Goal: Complete application form: Complete application form

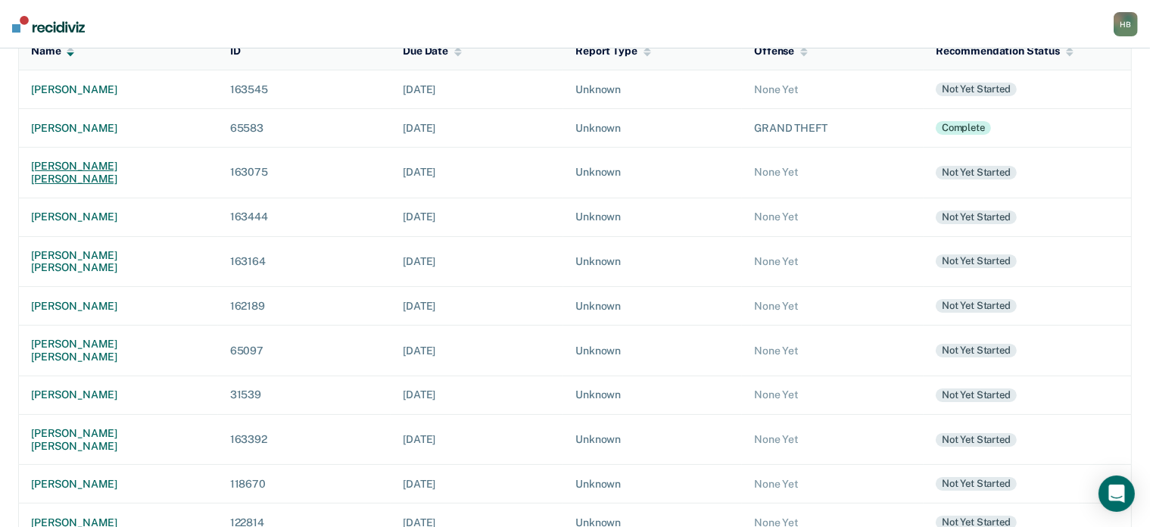
scroll to position [183, 0]
click at [86, 387] on div "[PERSON_NAME]" at bounding box center [118, 393] width 175 height 13
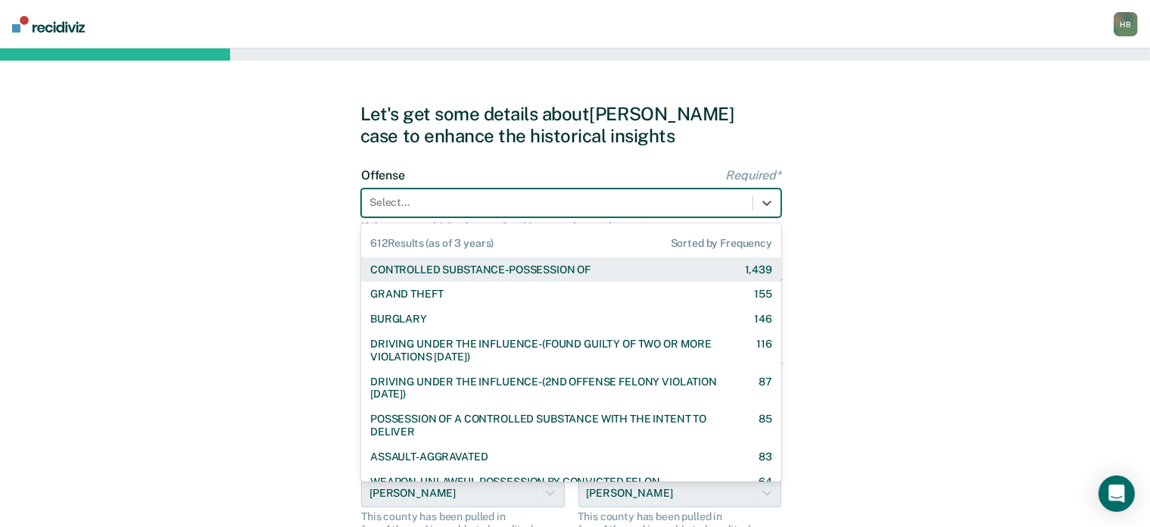
click at [561, 206] on div at bounding box center [556, 203] width 375 height 16
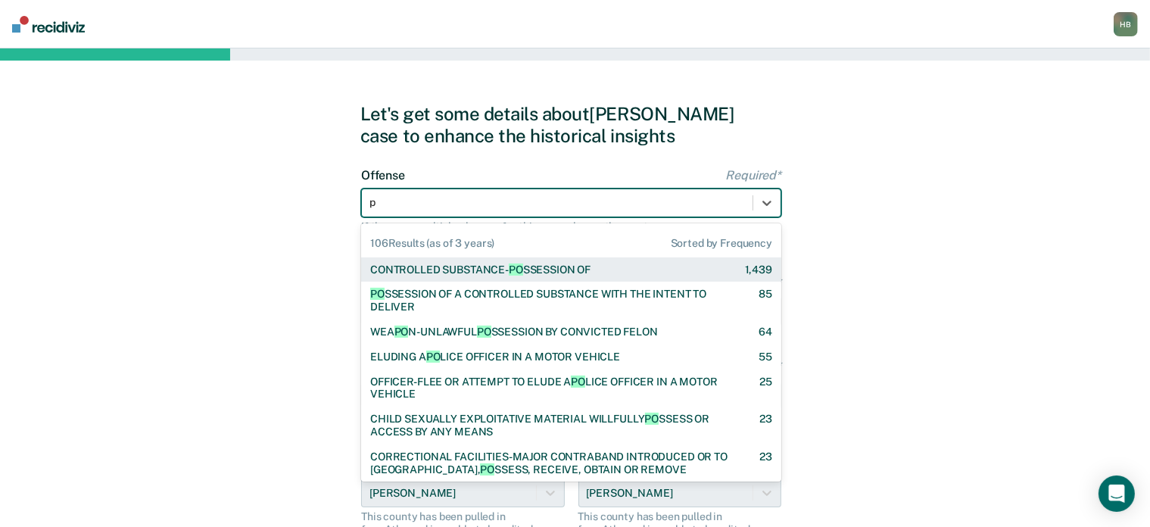
type input "po"
click at [497, 261] on div "CONTROLLED SUBSTANCE- PO SSESSION OF 1,439" at bounding box center [571, 269] width 420 height 25
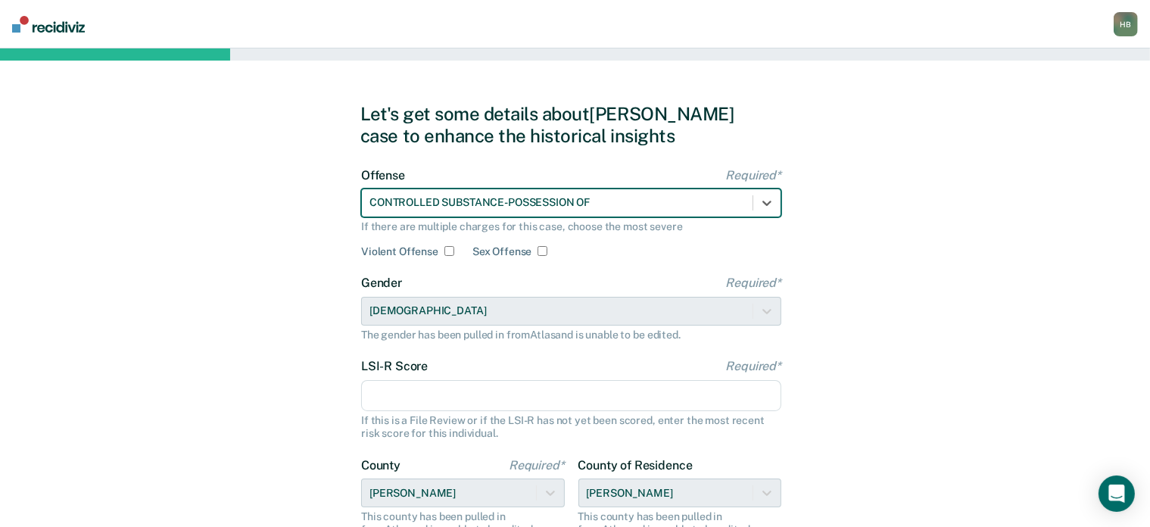
click at [403, 405] on input "LSI-R Score Required*" at bounding box center [571, 396] width 420 height 32
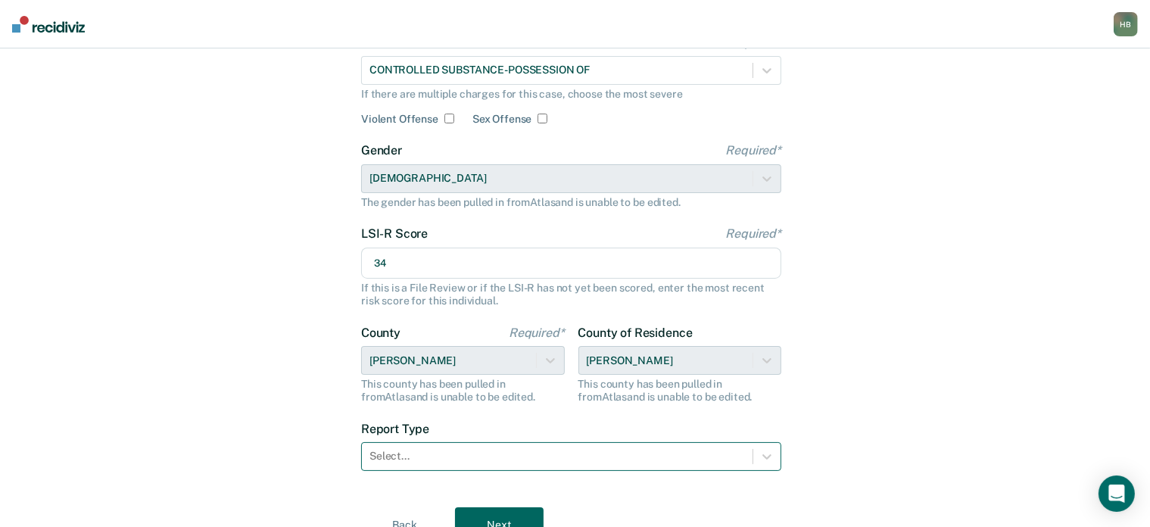
type input "34"
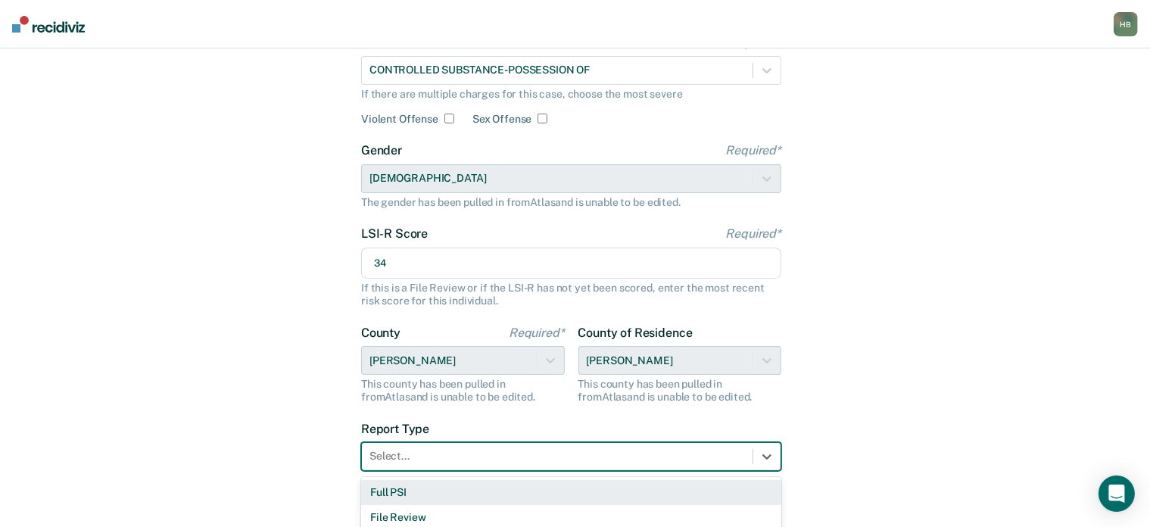
scroll to position [168, 0]
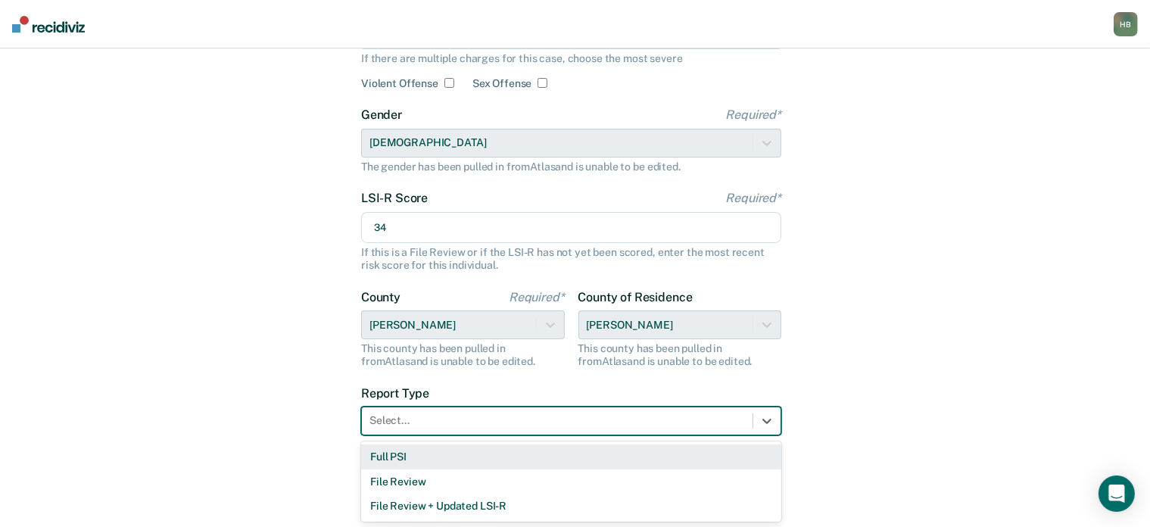
click at [406, 435] on div "3 results available. Use Up and Down to choose options, press Enter to select t…" at bounding box center [571, 420] width 420 height 29
click at [397, 463] on div "Full PSI" at bounding box center [571, 456] width 420 height 25
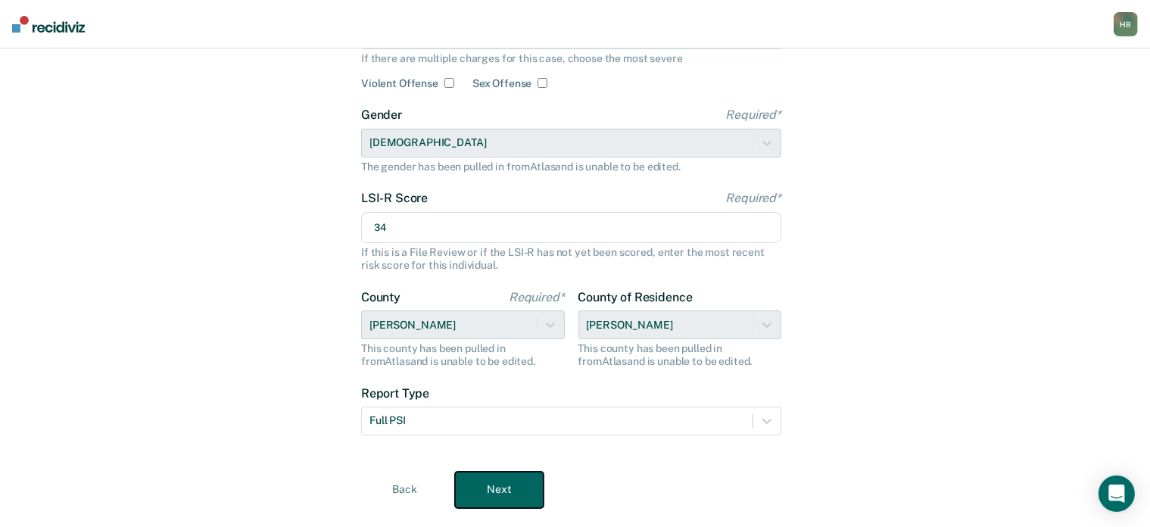
click at [509, 481] on button "Next" at bounding box center [499, 490] width 89 height 36
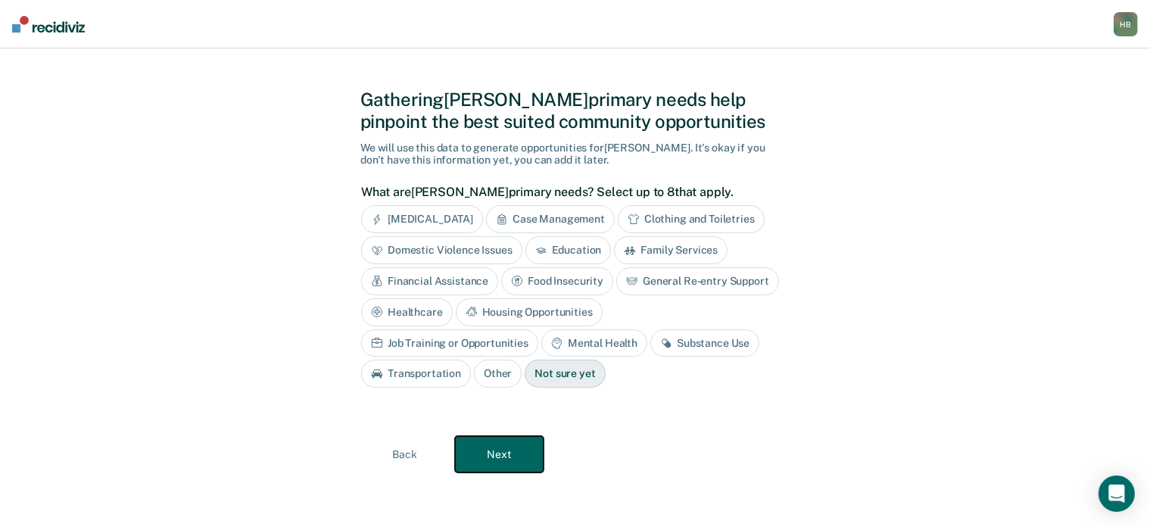
scroll to position [0, 0]
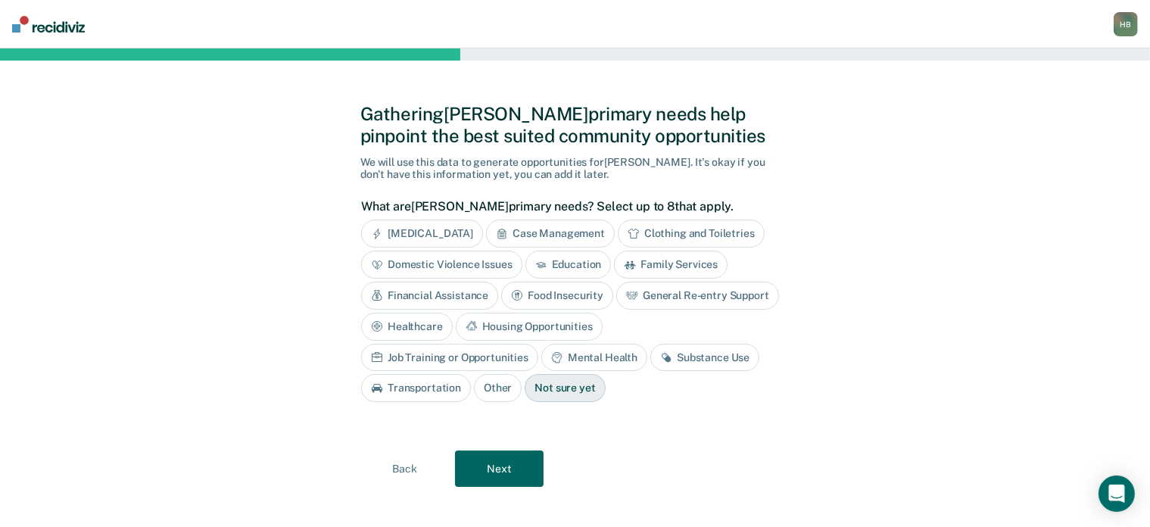
click at [469, 288] on div "Financial Assistance" at bounding box center [429, 296] width 137 height 28
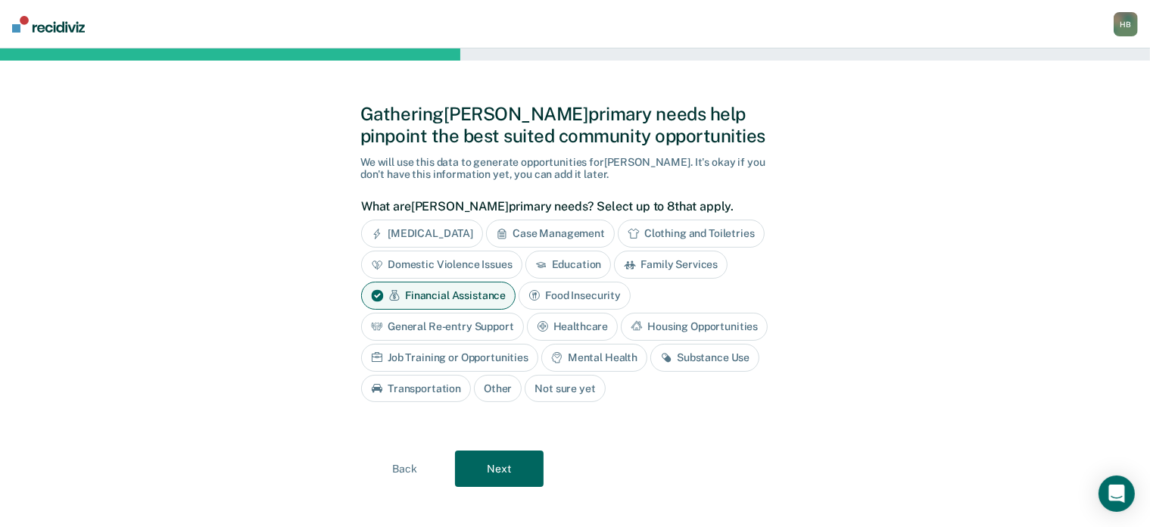
click at [678, 330] on div "Housing Opportunities" at bounding box center [694, 327] width 147 height 28
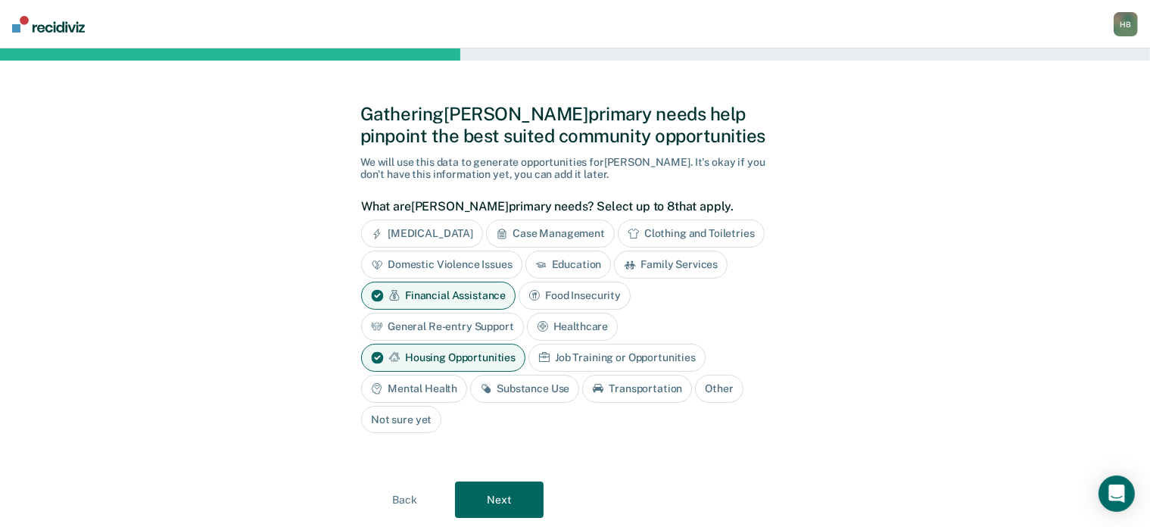
click at [536, 382] on div "Substance Use" at bounding box center [524, 389] width 109 height 28
click at [508, 498] on button "Next" at bounding box center [499, 500] width 89 height 36
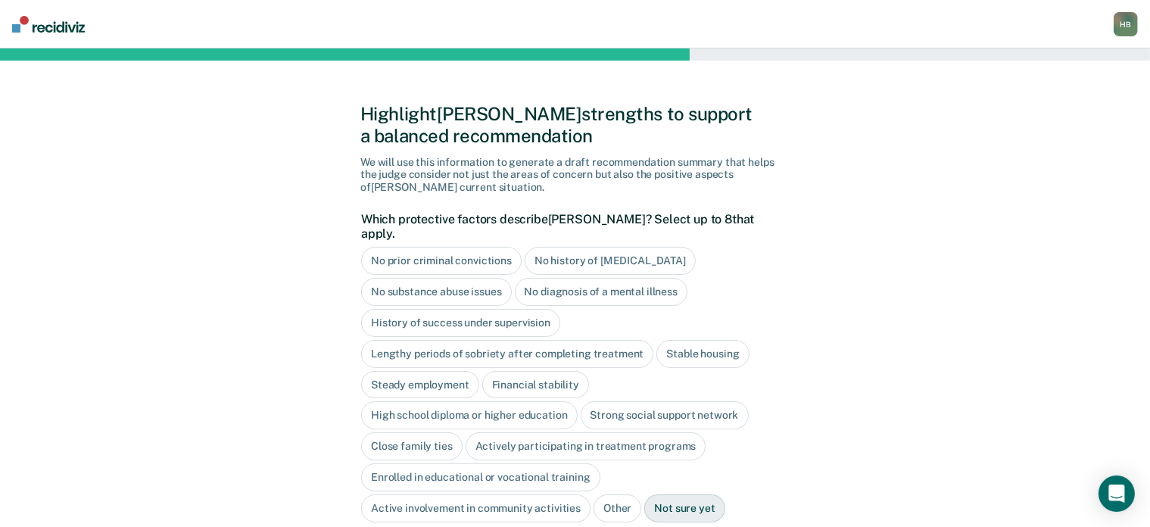
click at [559, 278] on div "No diagnosis of a mental illness" at bounding box center [601, 292] width 173 height 28
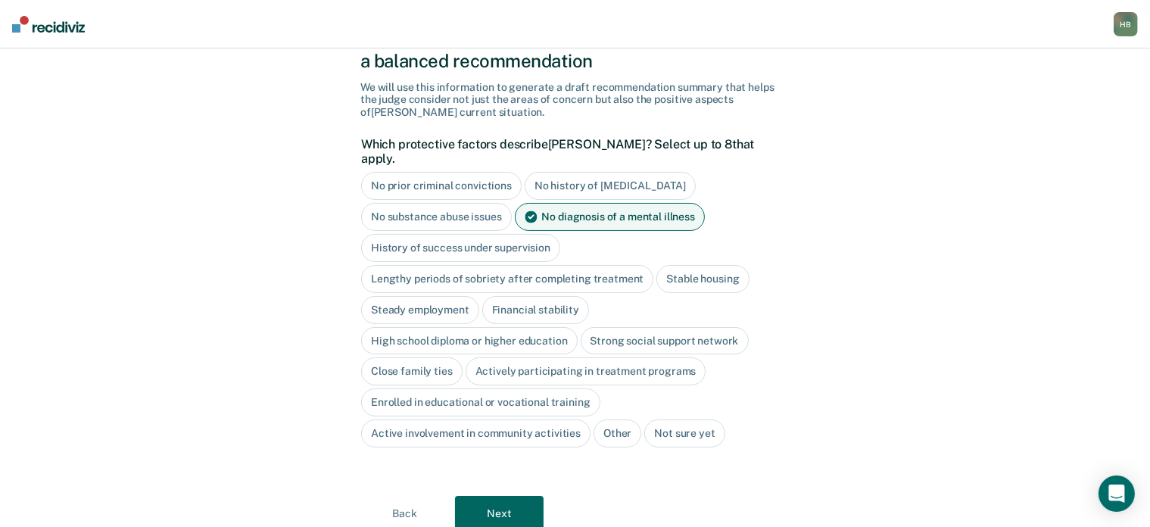
scroll to position [76, 0]
click at [413, 358] on div "Close family ties" at bounding box center [411, 370] width 101 height 28
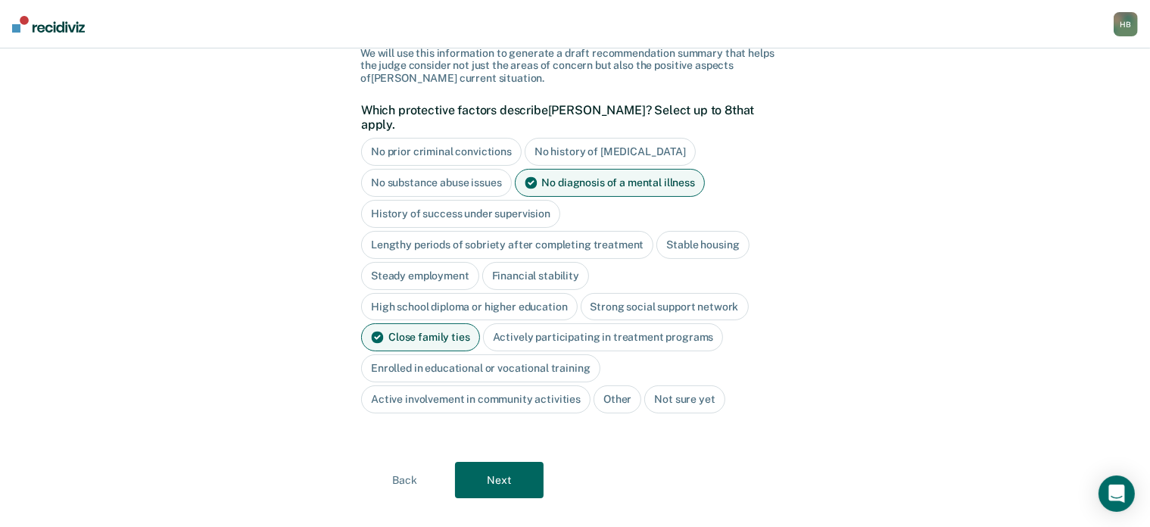
scroll to position [117, 0]
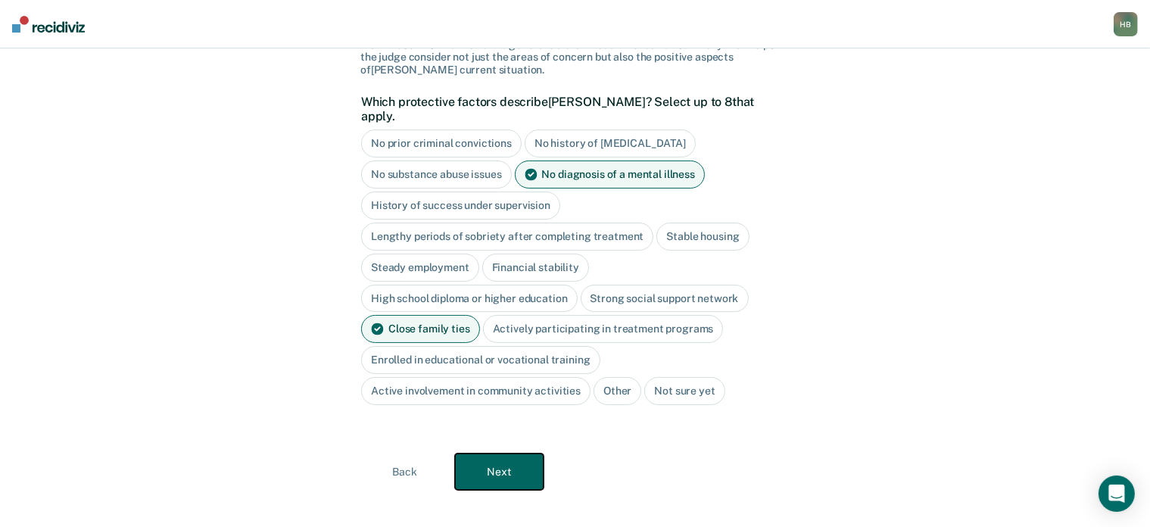
click at [473, 453] on button "Next" at bounding box center [499, 471] width 89 height 36
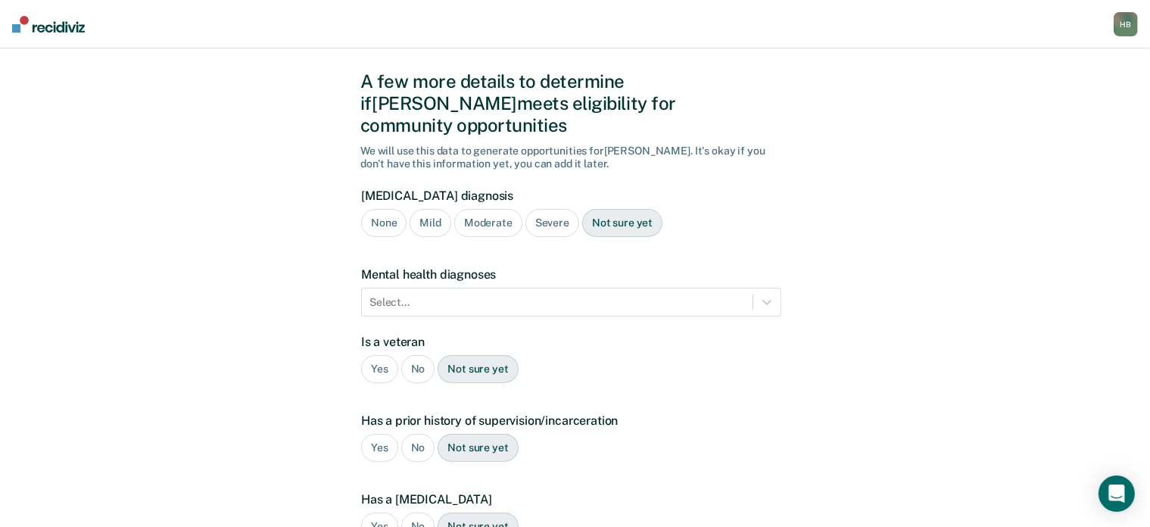
scroll to position [32, 0]
click at [547, 210] on div "Severe" at bounding box center [552, 224] width 54 height 28
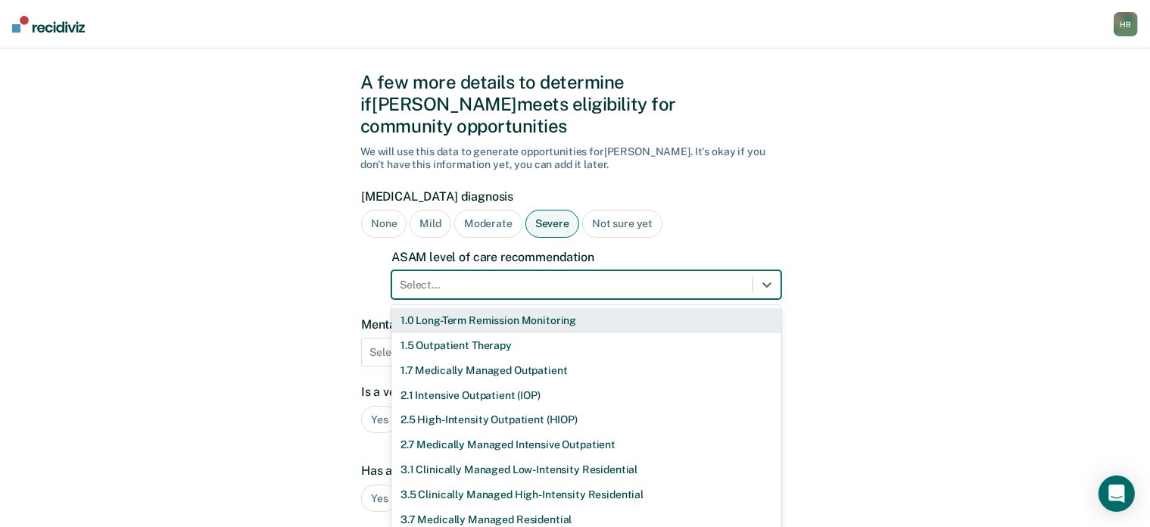
click at [512, 277] on div at bounding box center [572, 285] width 345 height 16
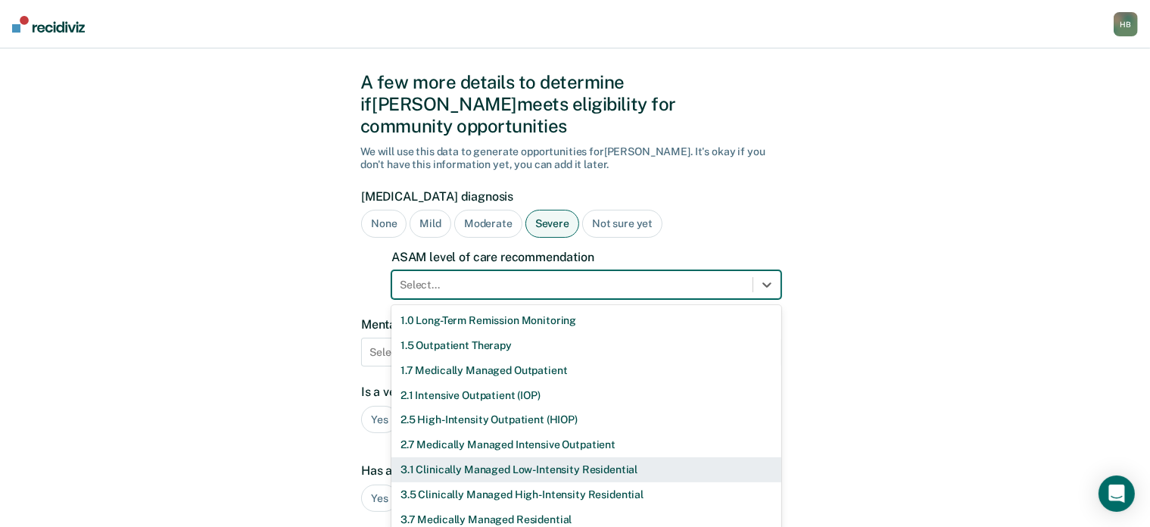
click at [467, 457] on div "3.1 Clinically Managed Low-Intensity Residential" at bounding box center [586, 469] width 390 height 25
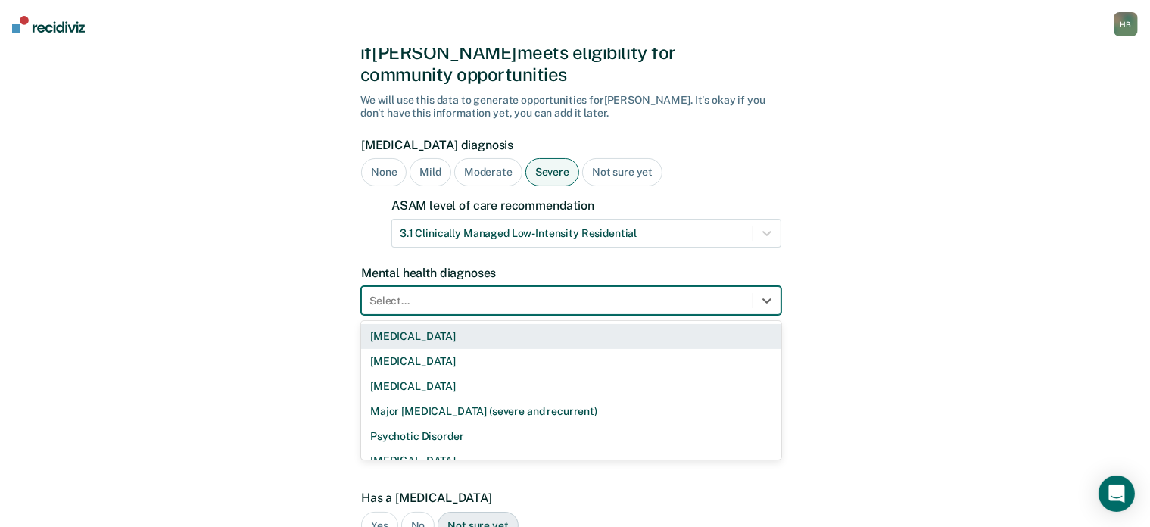
scroll to position [88, 0]
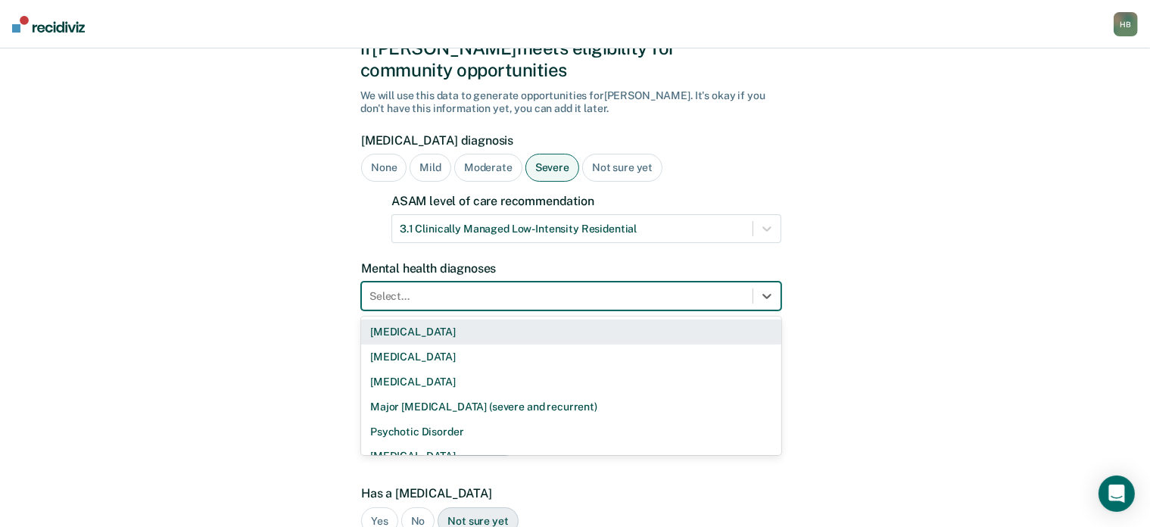
click at [439, 310] on div "9 results available. Use Up and Down to choose options, press Enter to select t…" at bounding box center [571, 296] width 420 height 29
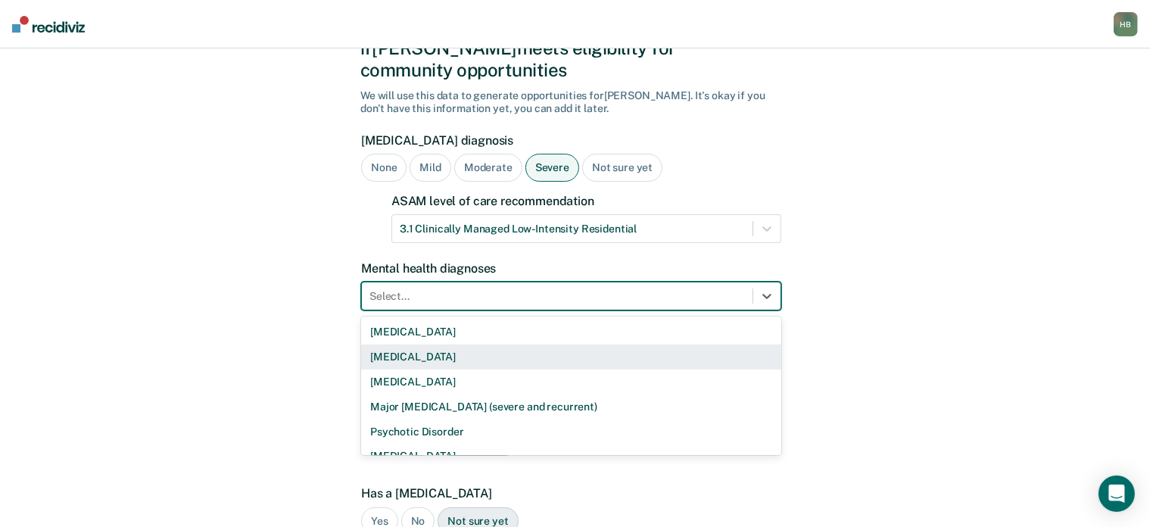
scroll to position [91, 0]
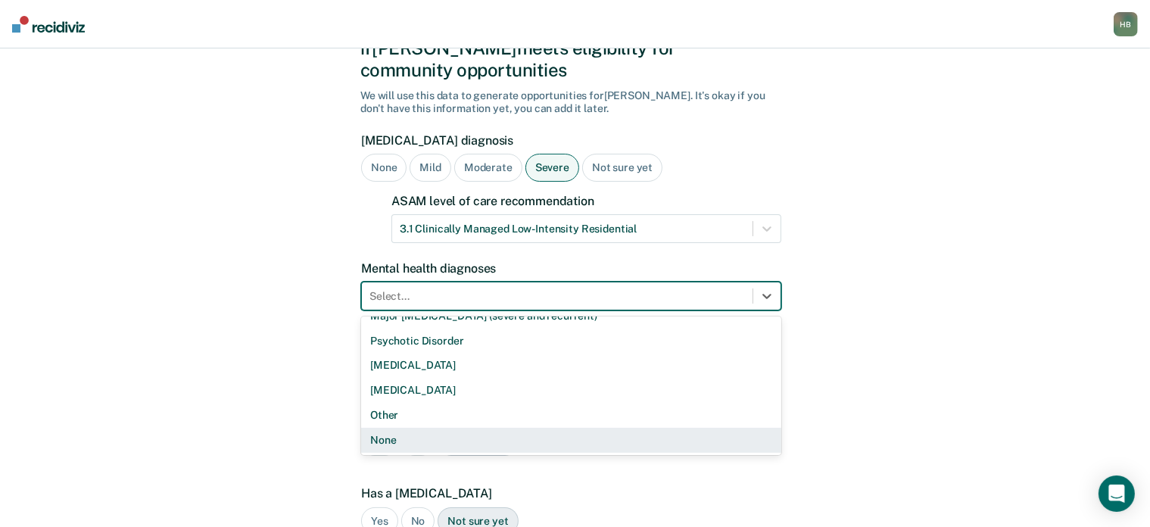
click at [397, 428] on div "None" at bounding box center [571, 440] width 420 height 25
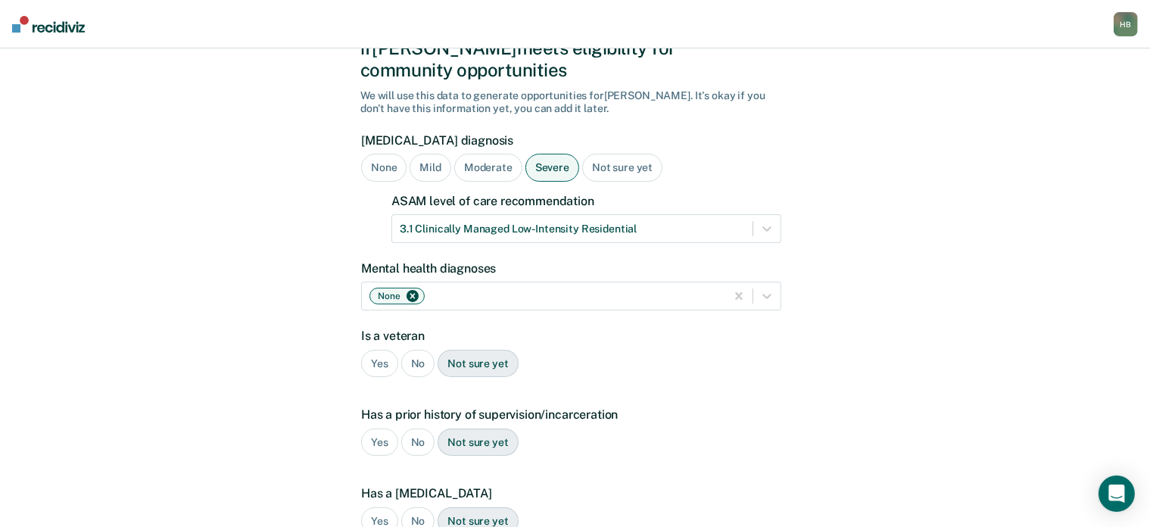
click at [411, 350] on div "No" at bounding box center [418, 364] width 34 height 28
click at [384, 428] on div "Yes" at bounding box center [379, 442] width 37 height 28
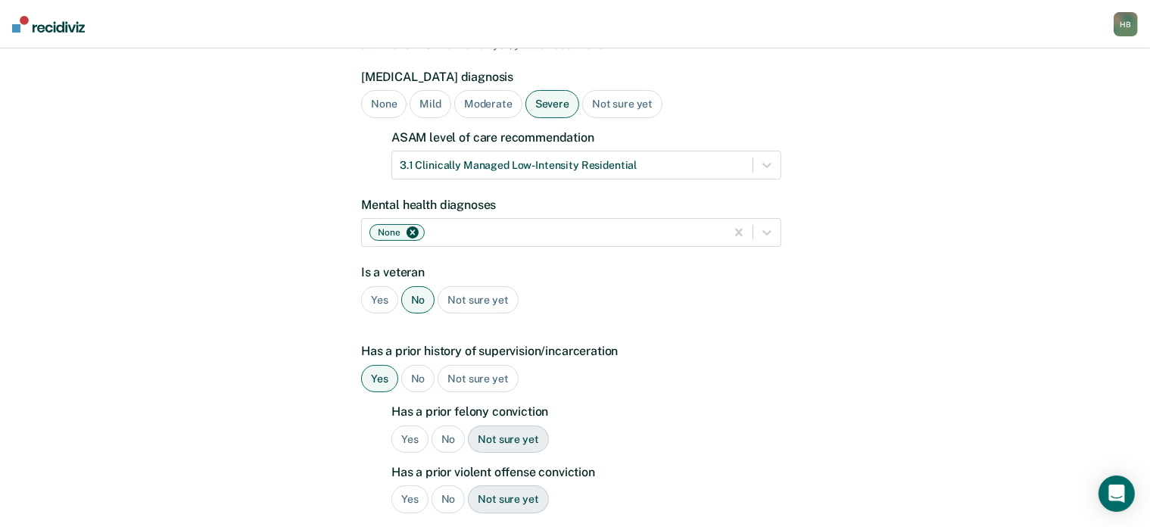
scroll to position [157, 0]
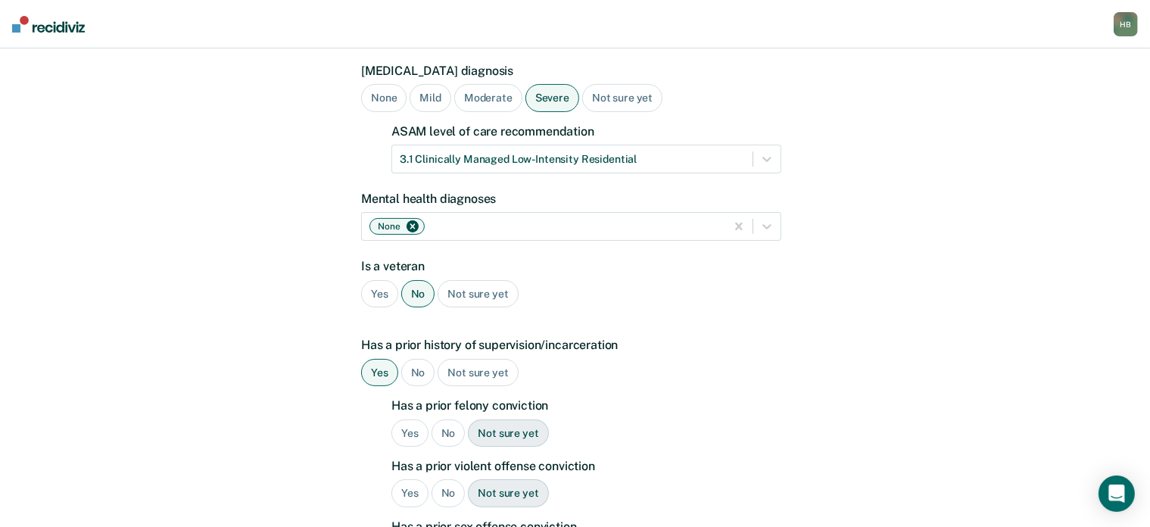
click at [400, 419] on div "Yes" at bounding box center [409, 433] width 37 height 28
click at [409, 479] on div "Yes" at bounding box center [409, 493] width 37 height 28
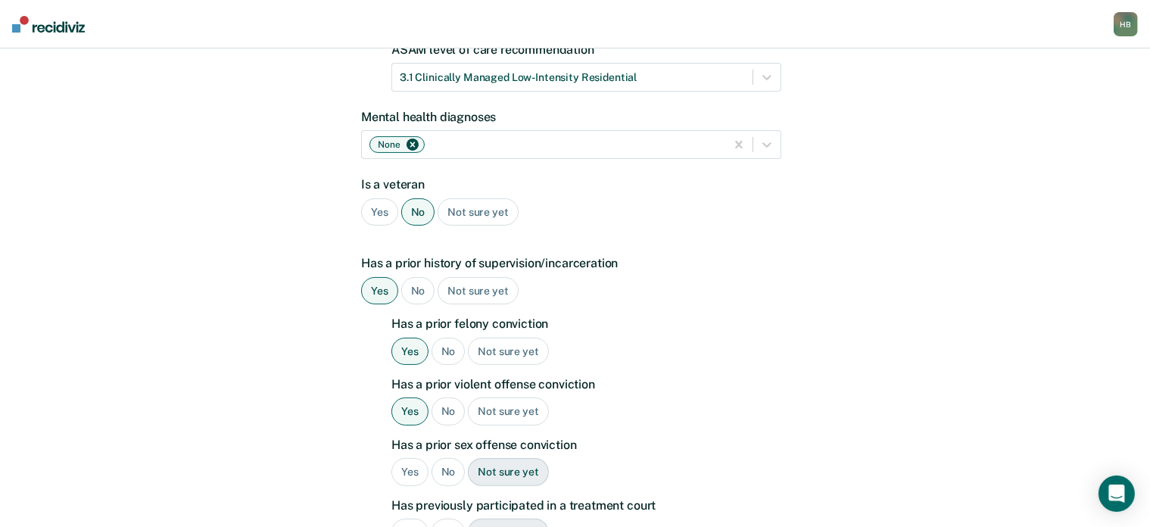
scroll to position [246, 0]
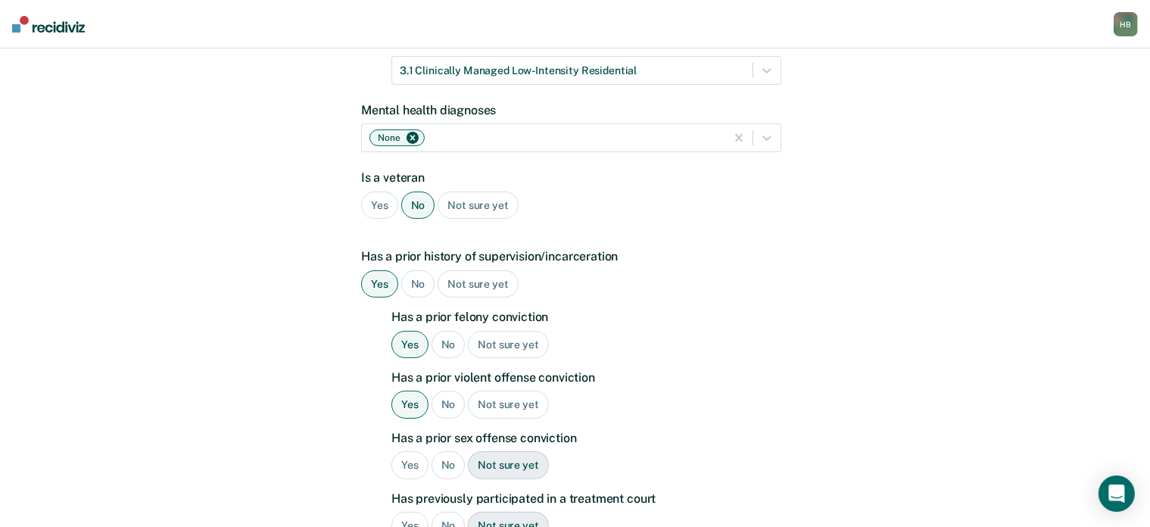
click at [448, 451] on div "No" at bounding box center [448, 465] width 34 height 28
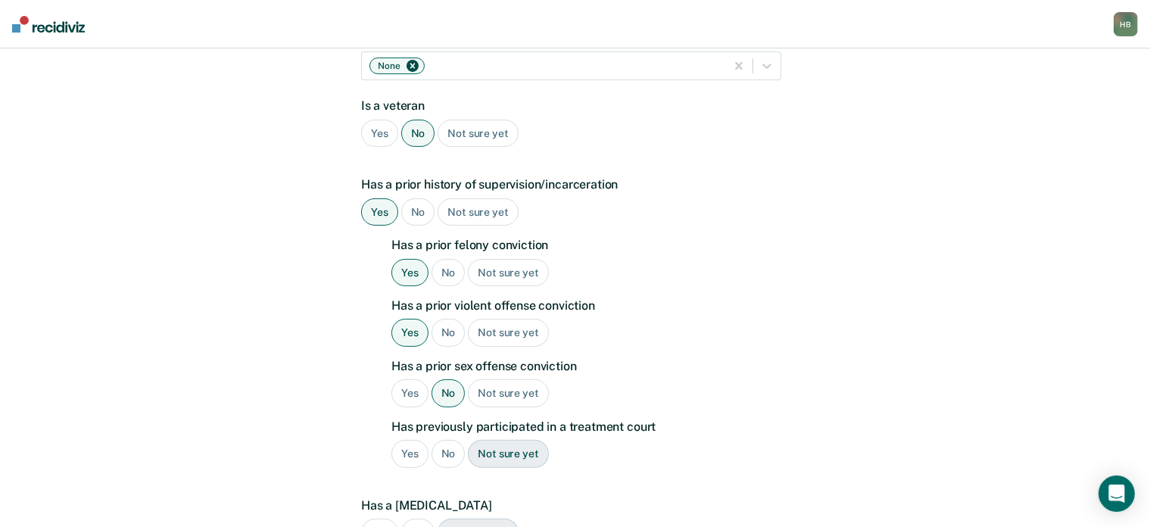
scroll to position [319, 0]
click at [446, 439] on div "No" at bounding box center [448, 453] width 34 height 28
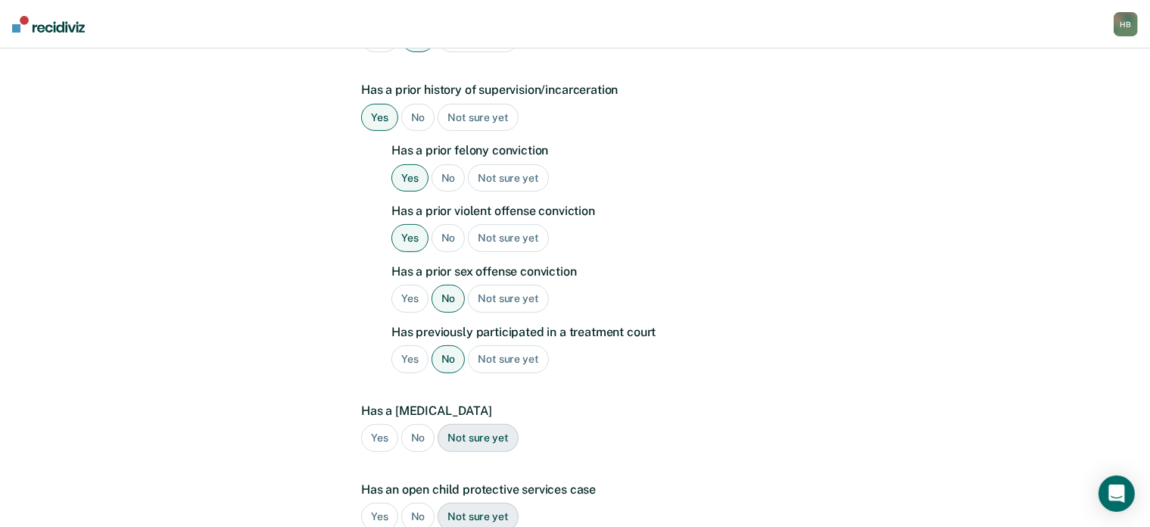
scroll to position [417, 0]
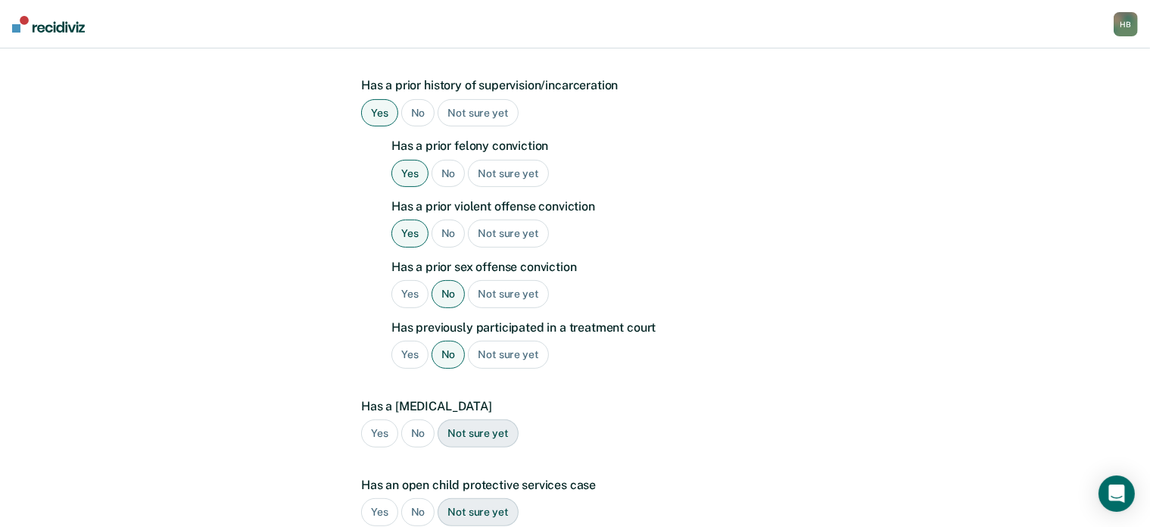
click at [418, 419] on div "No" at bounding box center [418, 433] width 34 height 28
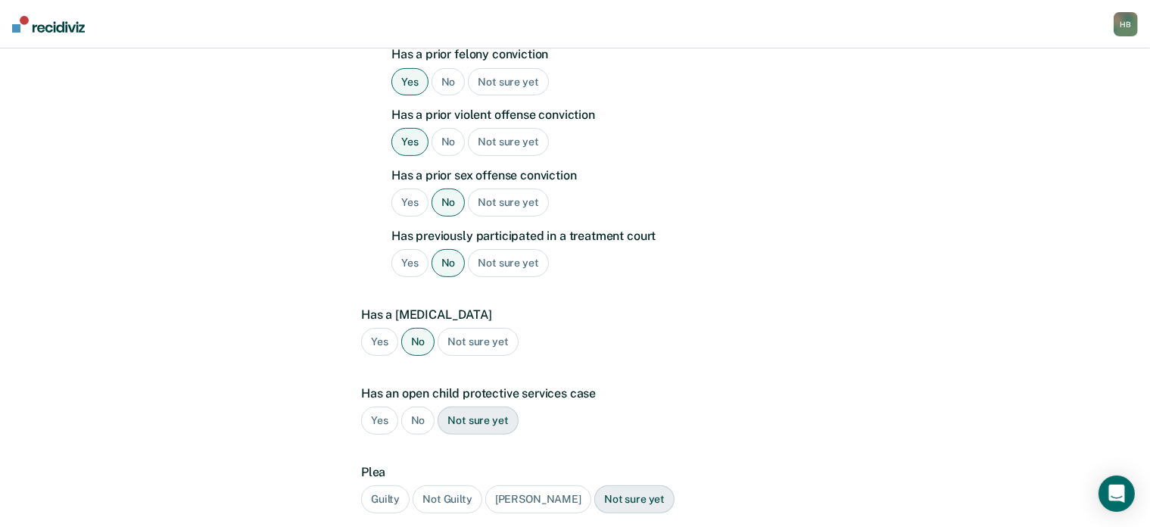
scroll to position [509, 0]
click at [417, 406] on div "No" at bounding box center [418, 420] width 34 height 28
click at [395, 484] on div "Guilty" at bounding box center [385, 498] width 48 height 28
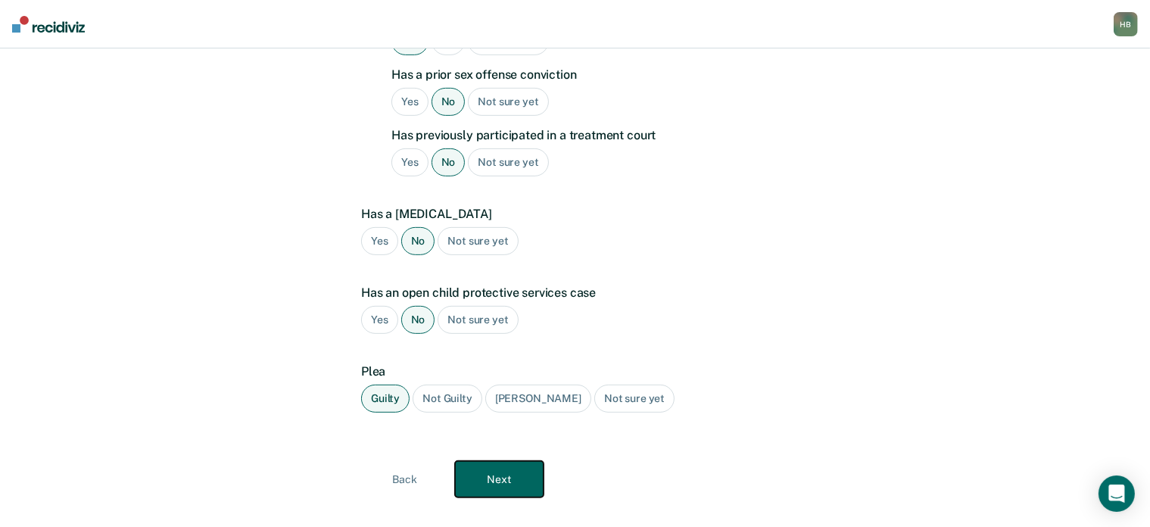
click at [483, 461] on button "Next" at bounding box center [499, 479] width 89 height 36
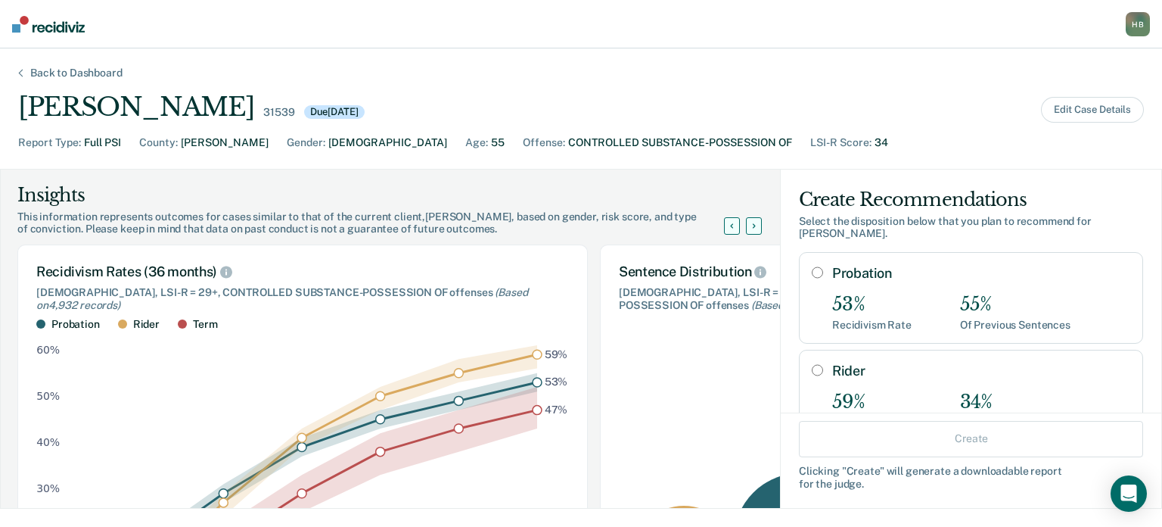
click at [812, 270] on input "Probation" at bounding box center [817, 272] width 11 height 12
radio input "true"
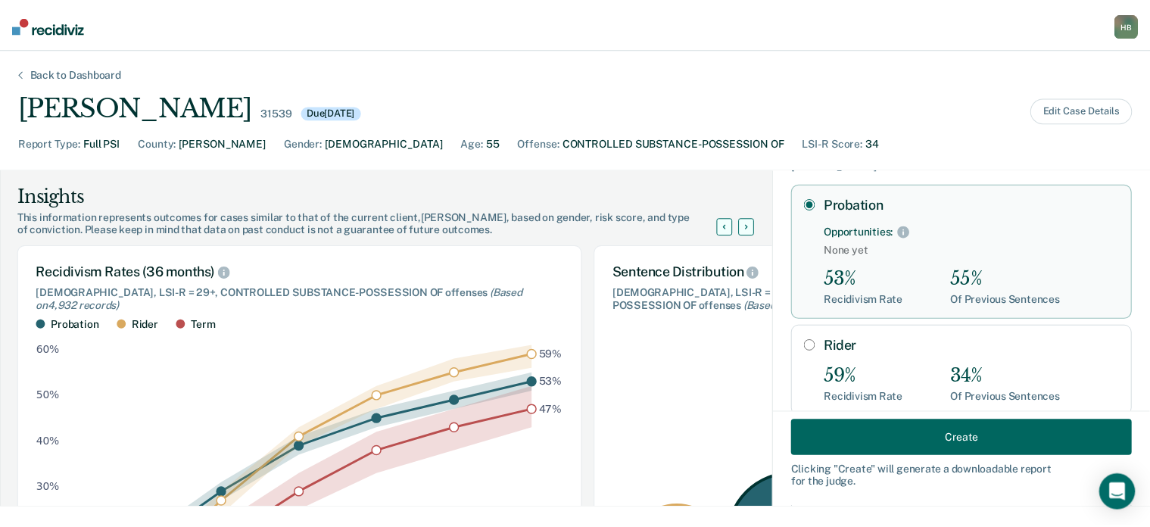
scroll to position [74, 0]
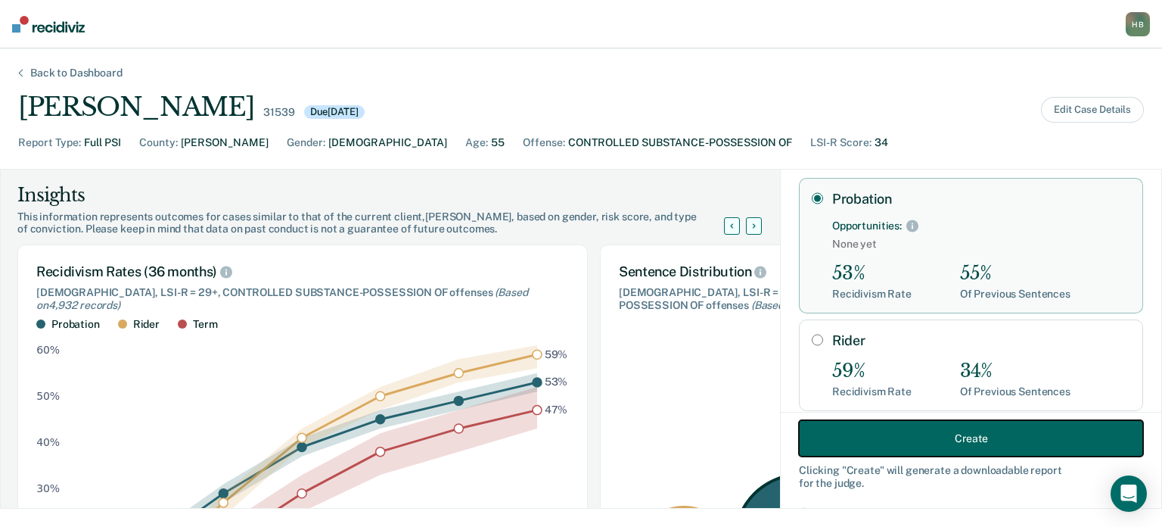
click at [878, 432] on button "Create" at bounding box center [971, 438] width 344 height 36
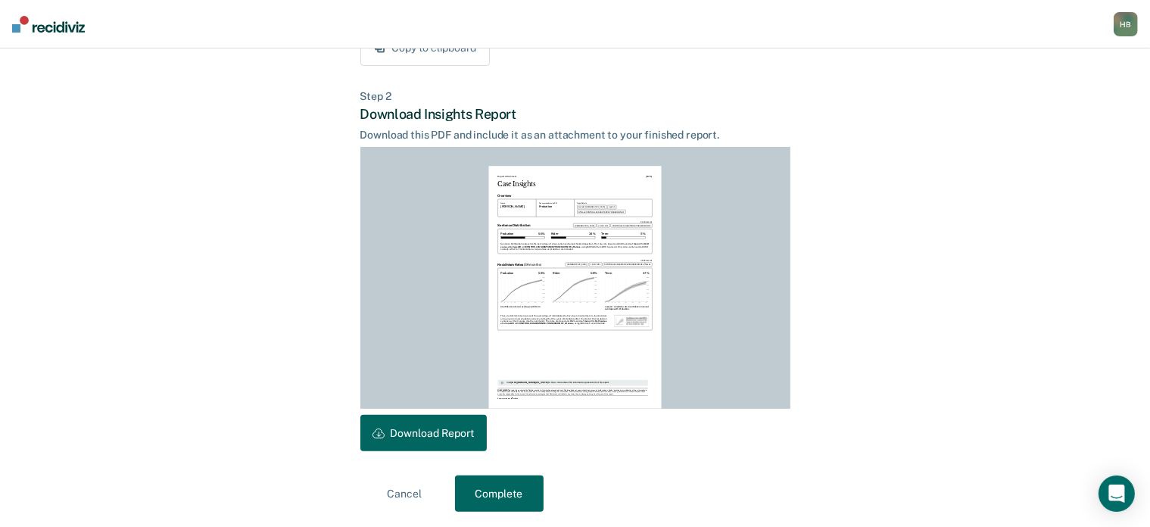
scroll to position [336, 0]
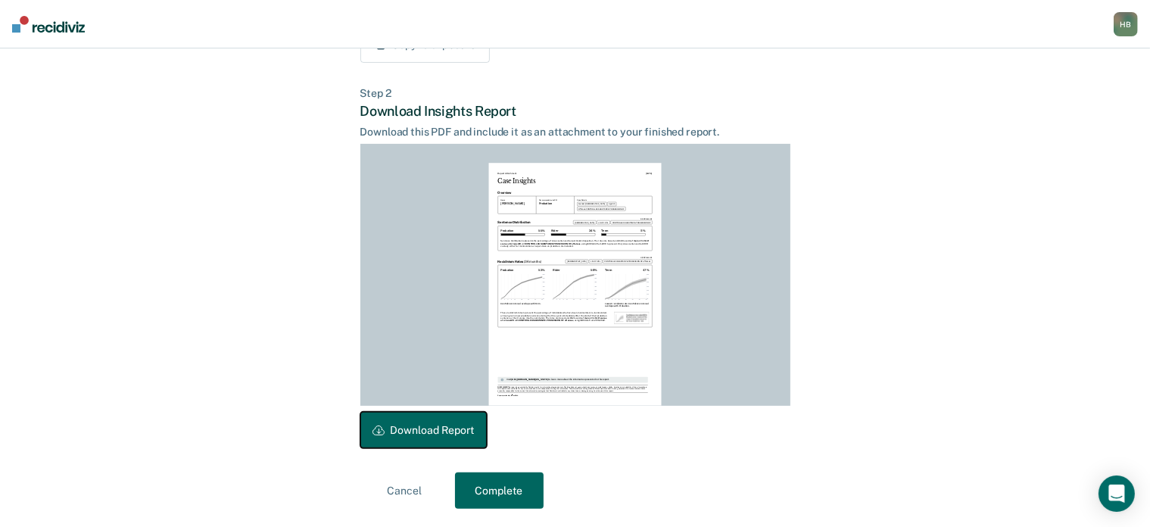
click at [449, 427] on button "Download Report" at bounding box center [423, 430] width 126 height 36
click at [497, 491] on button "Complete" at bounding box center [499, 490] width 89 height 36
